Goal: Check status

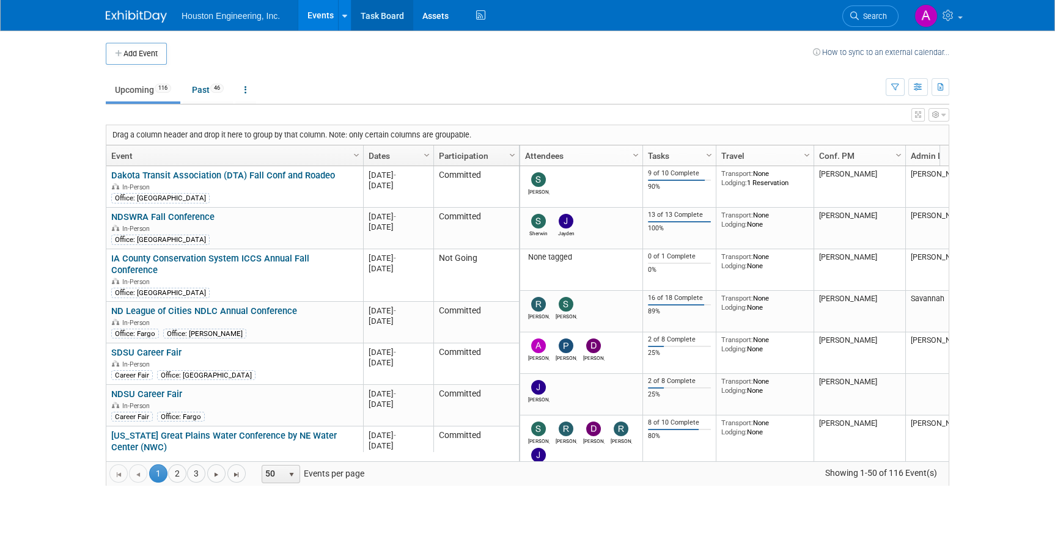
click at [371, 15] on link "Task Board" at bounding box center [382, 15] width 62 height 31
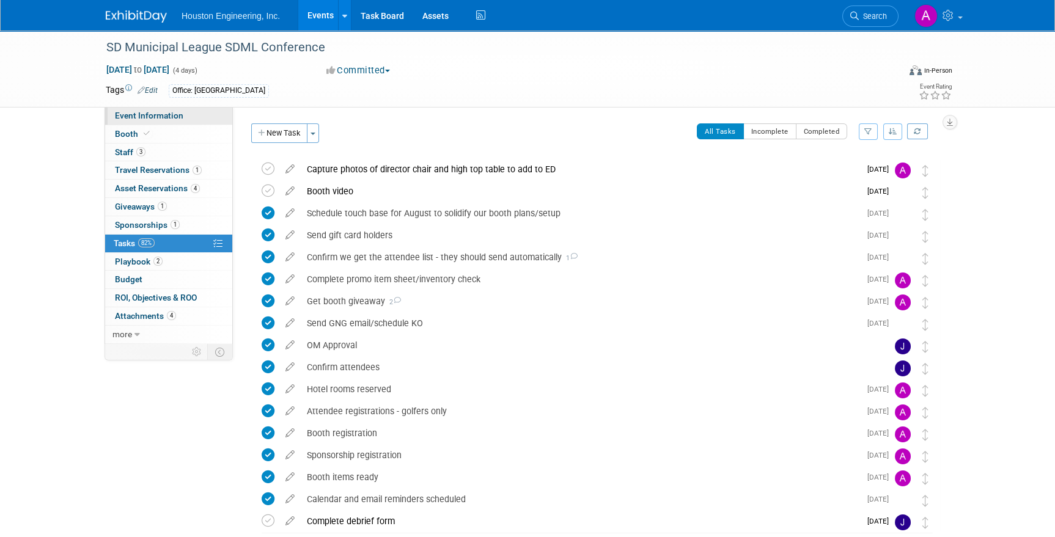
click at [160, 114] on span "Event Information" at bounding box center [149, 116] width 68 height 10
select select "3 - Reg/Prep Done"
select select "No"
select select "Mun. Infrastructure"
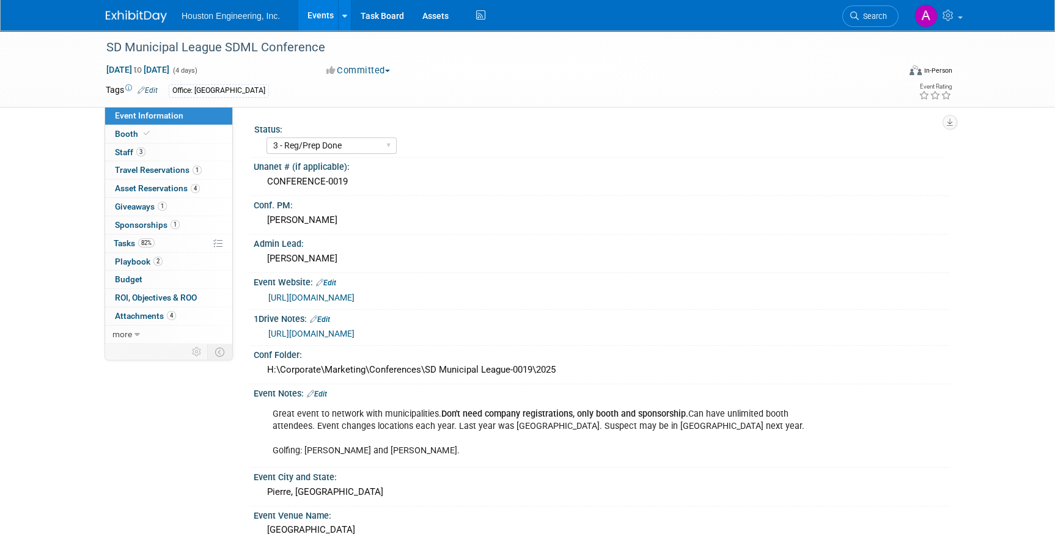
click at [311, 295] on link "[URL][DOMAIN_NAME]" at bounding box center [311, 298] width 86 height 10
